Goal: Find specific page/section: Find specific page/section

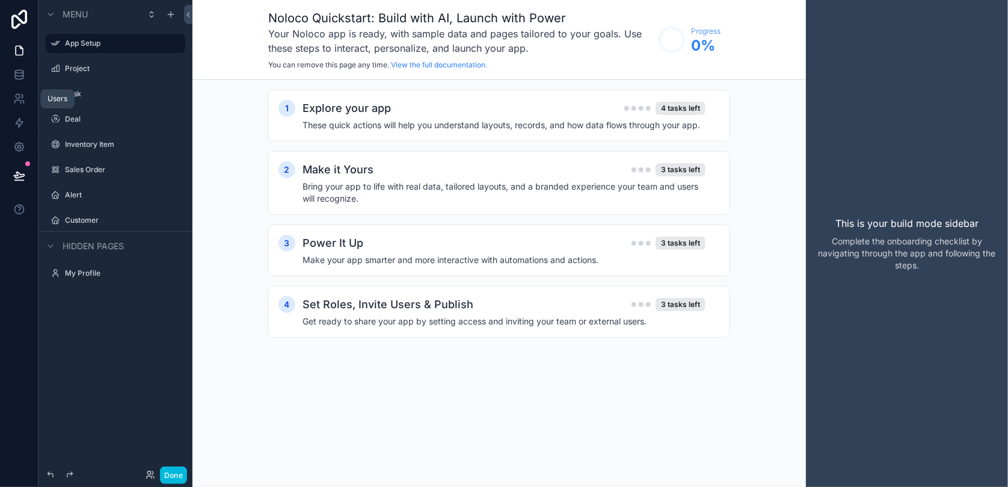
click at [23, 103] on icon at bounding box center [23, 101] width 2 height 3
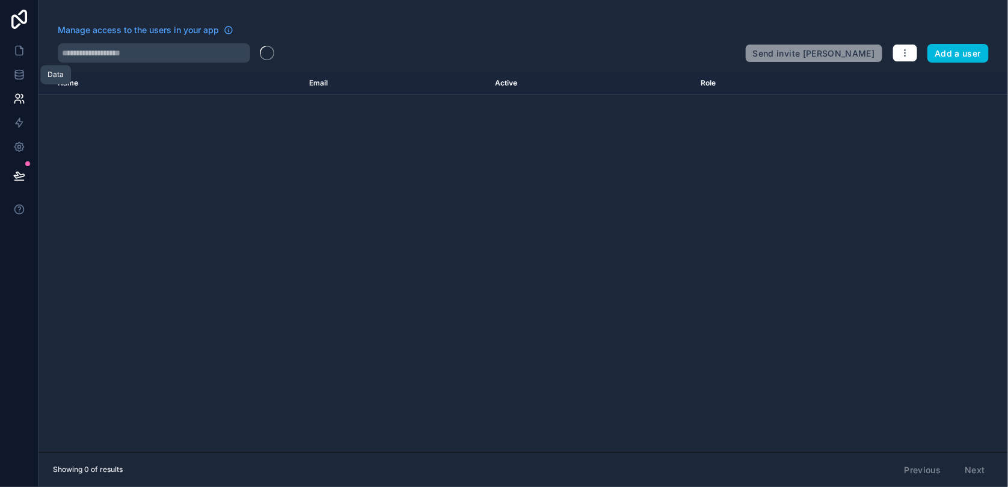
click at [16, 72] on icon at bounding box center [19, 75] width 12 height 12
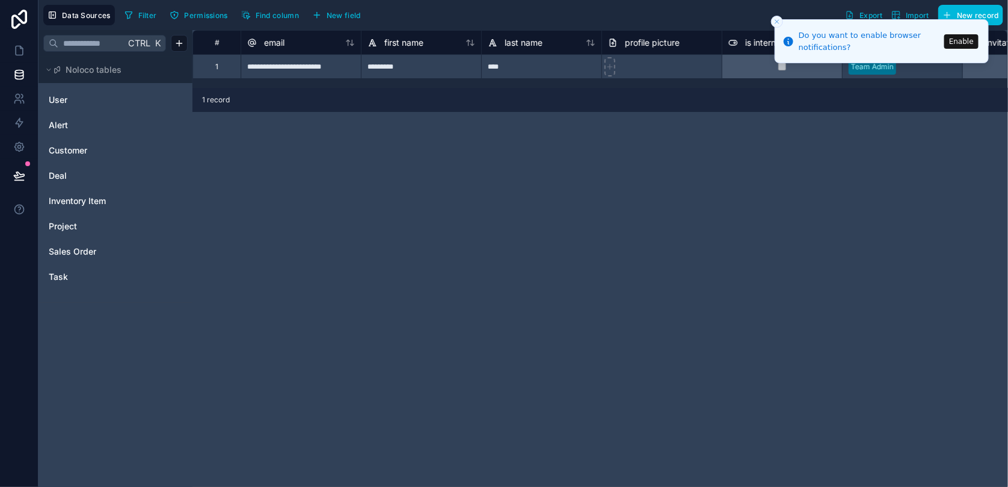
click at [97, 120] on link "Alert" at bounding box center [97, 125] width 97 height 12
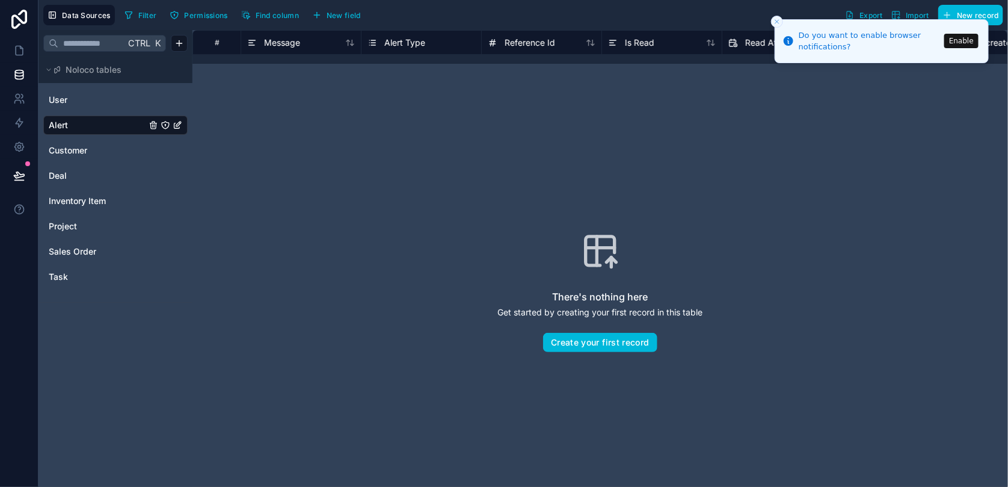
click at [956, 43] on button "Enable" at bounding box center [961, 41] width 34 height 14
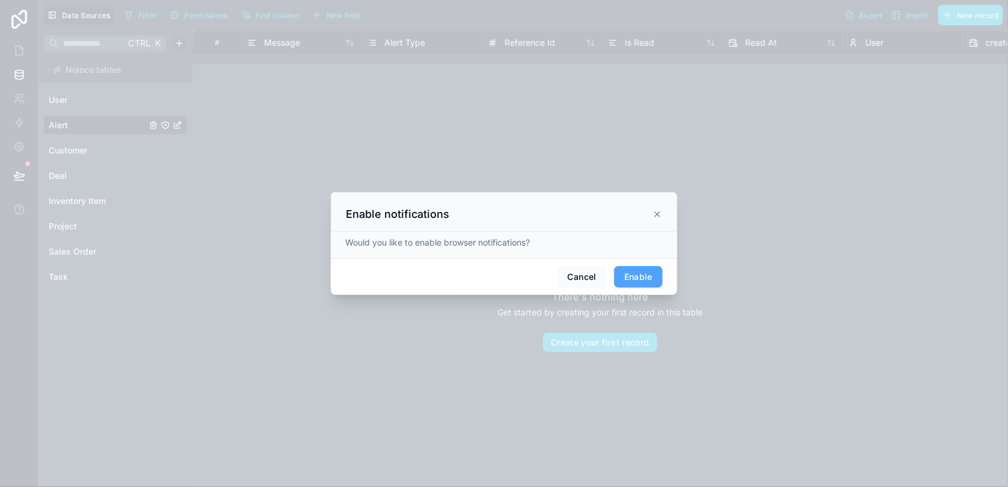
click at [655, 274] on button "Enable" at bounding box center [638, 277] width 49 height 22
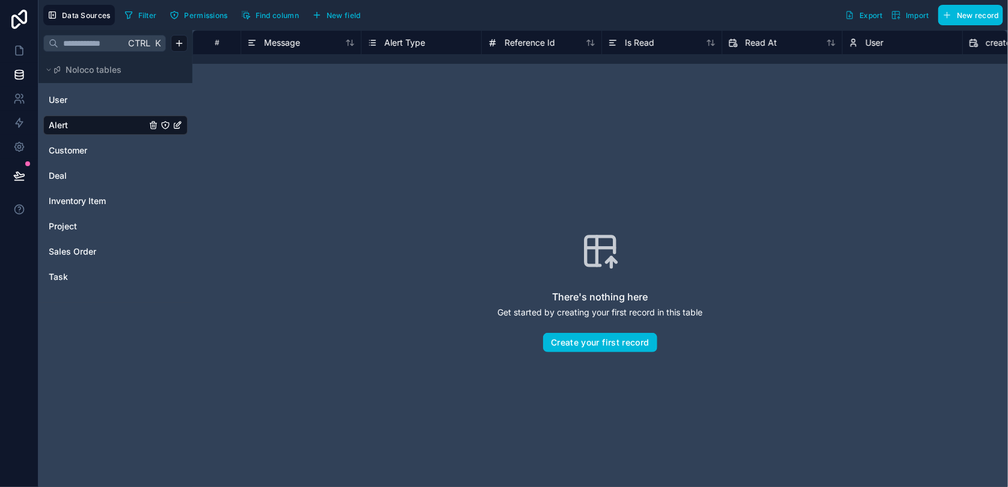
click at [94, 144] on link "Customer" at bounding box center [97, 150] width 97 height 12
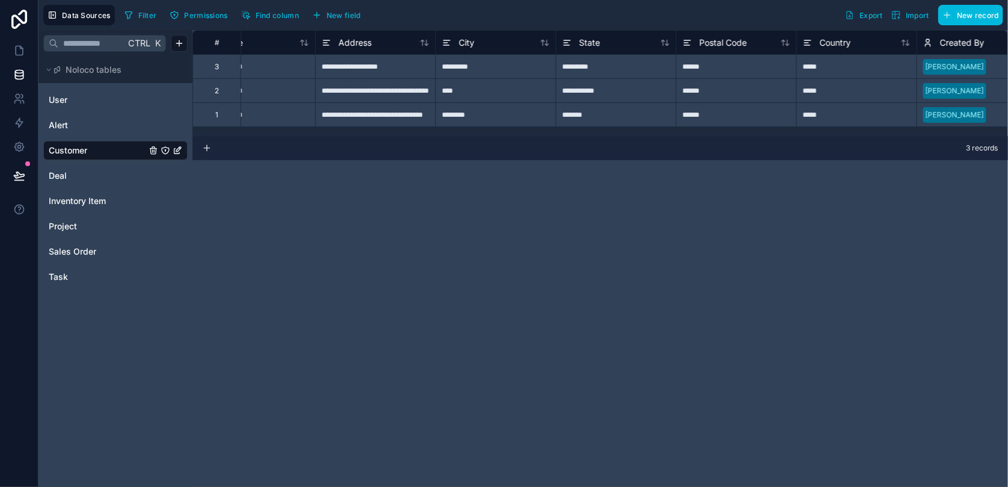
scroll to position [0, 430]
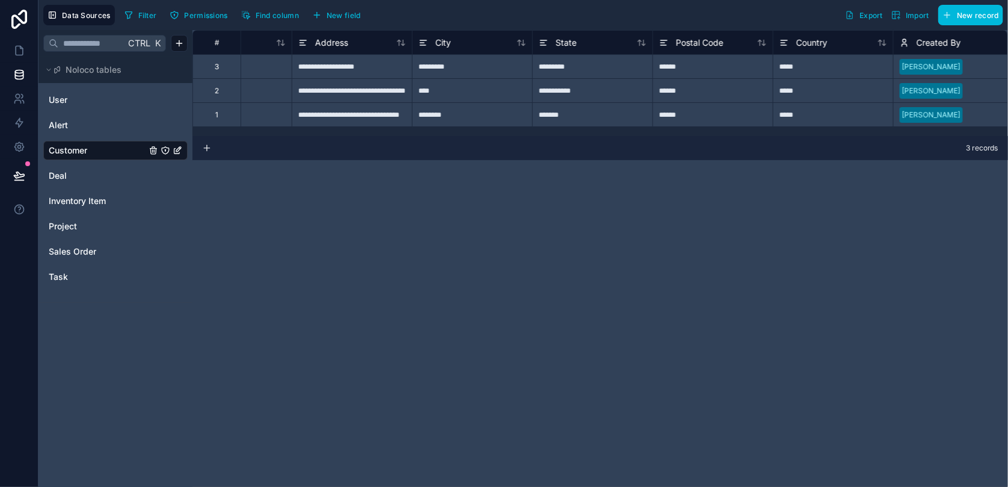
click at [30, 17] on icon at bounding box center [19, 19] width 24 height 19
